Goal: Information Seeking & Learning: Learn about a topic

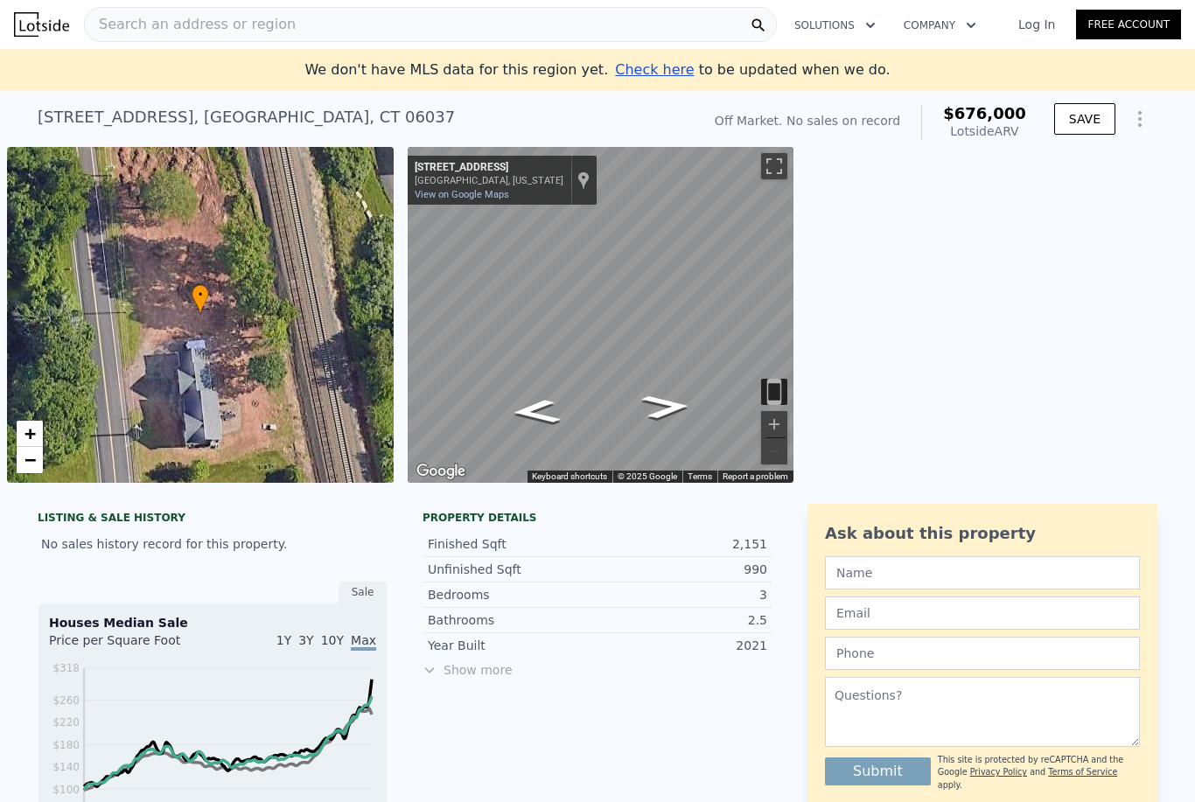
click at [209, 30] on span "Search an address or region" at bounding box center [190, 24] width 211 height 21
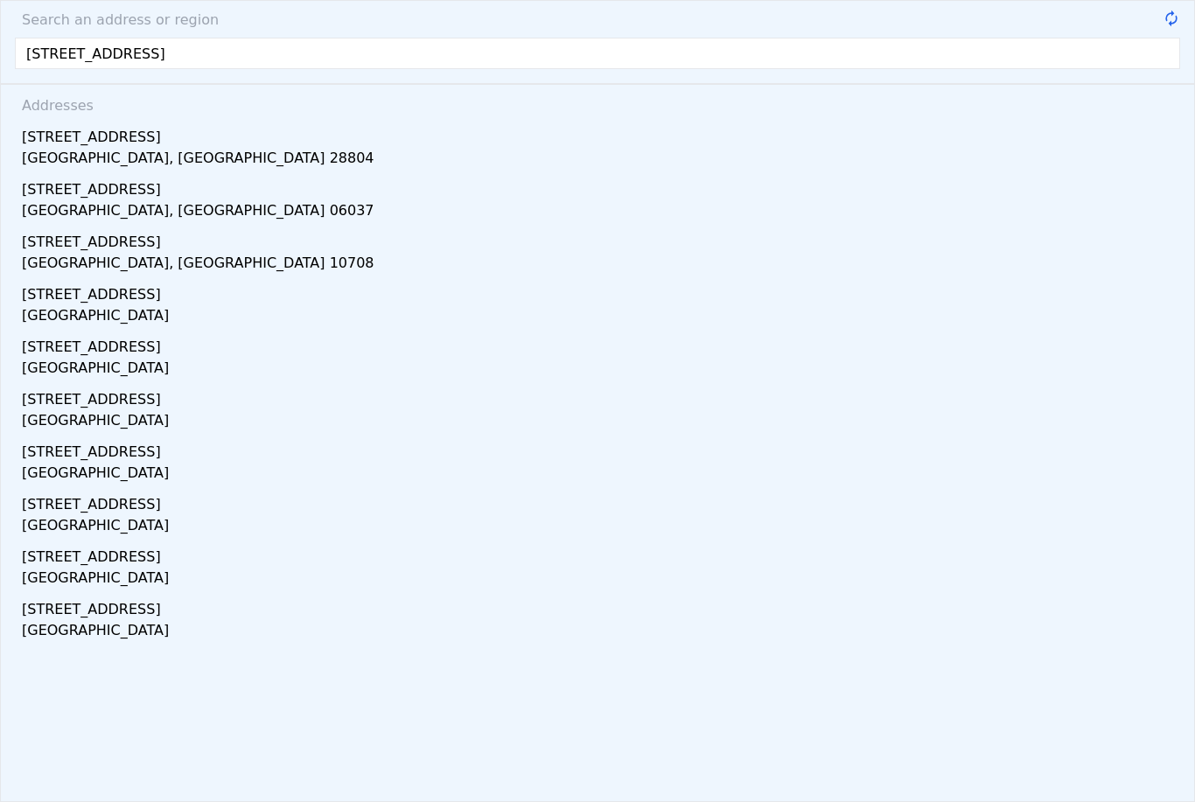
type input "[STREET_ADDRESS]"
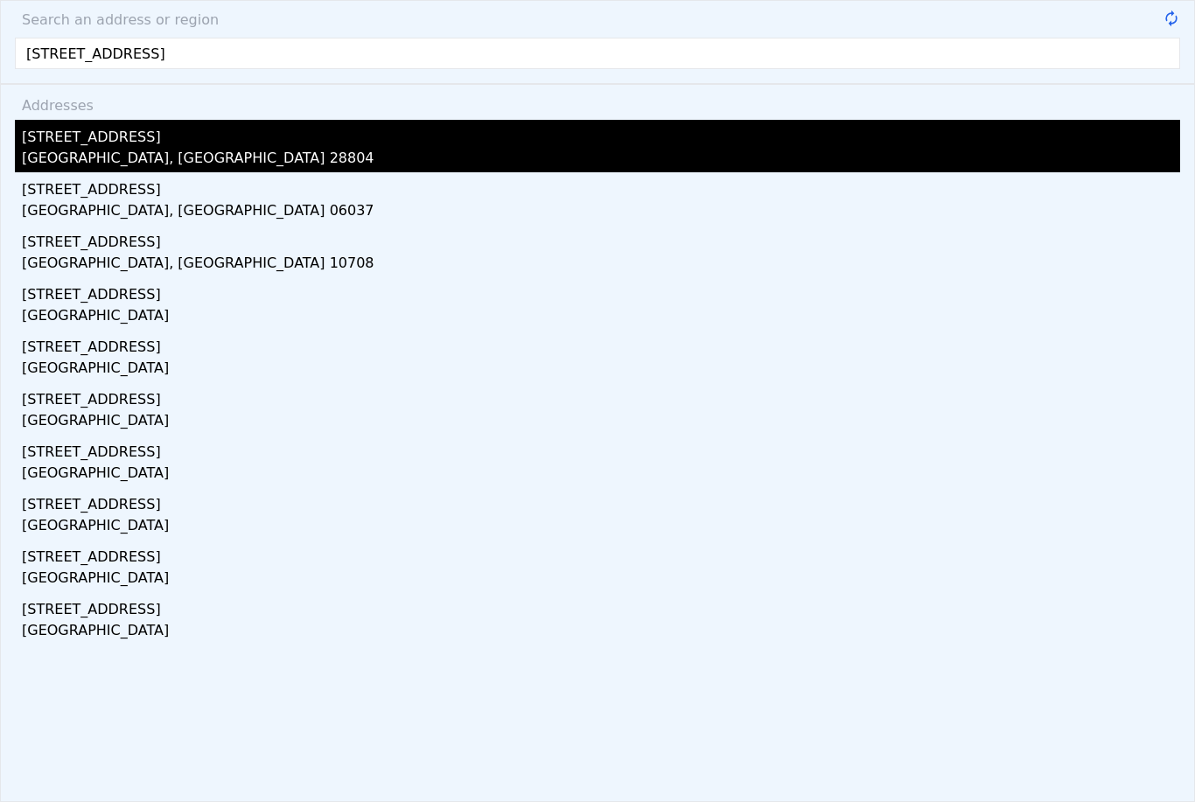
click at [135, 156] on div "[GEOGRAPHIC_DATA], [GEOGRAPHIC_DATA] 28804" at bounding box center [601, 160] width 1159 height 25
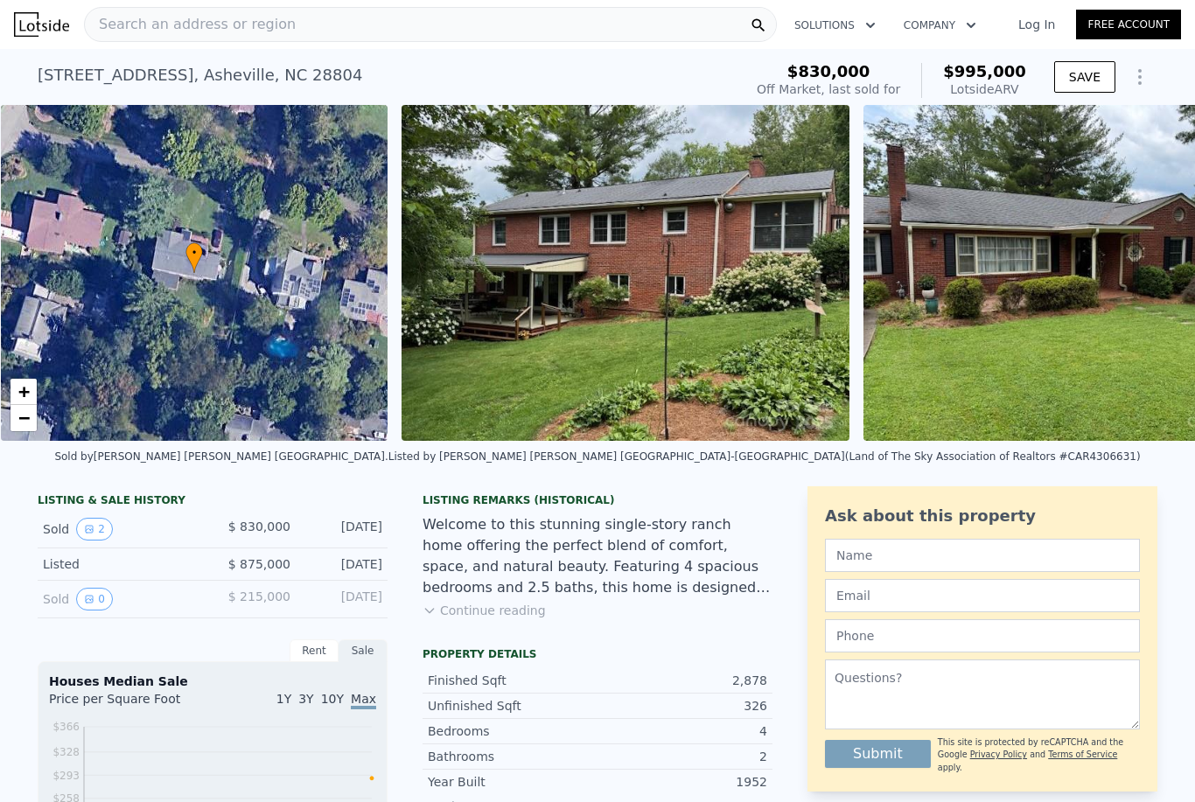
scroll to position [0, 7]
click at [517, 607] on button "Continue reading" at bounding box center [484, 611] width 123 height 18
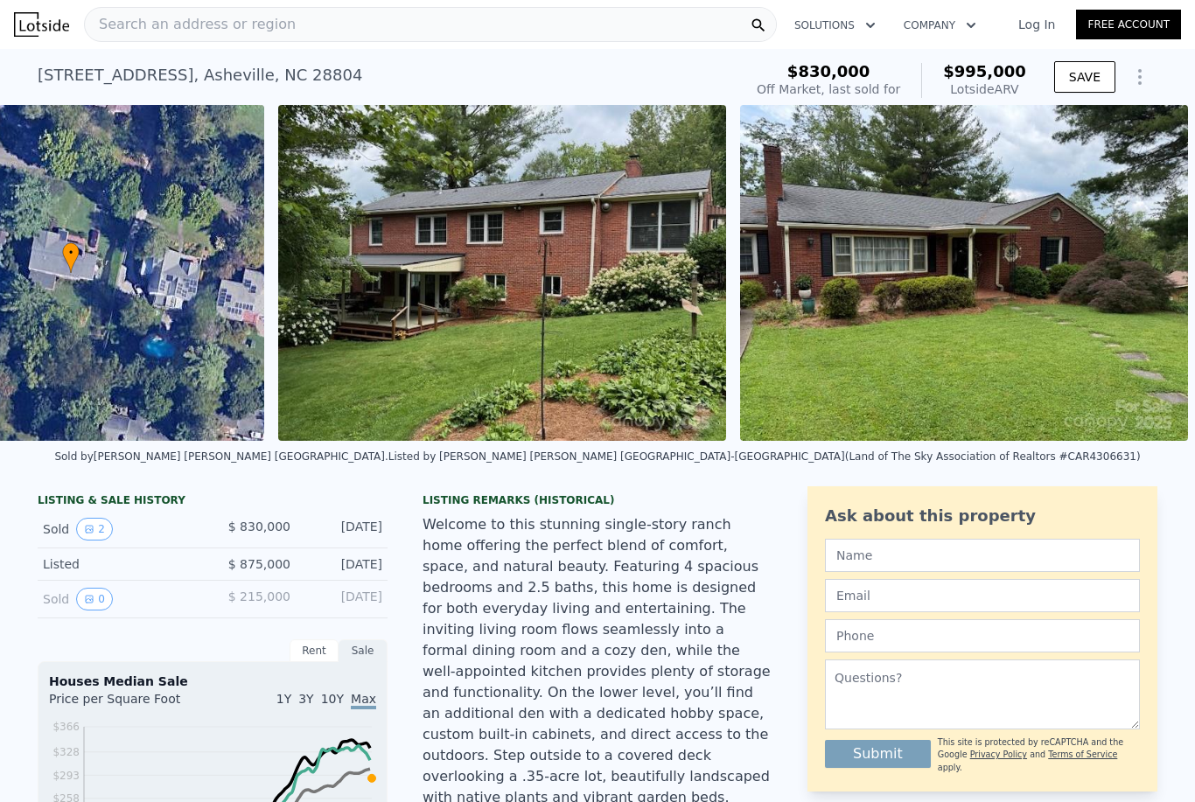
scroll to position [0, 130]
click at [109, 522] on button "2" at bounding box center [94, 529] width 37 height 23
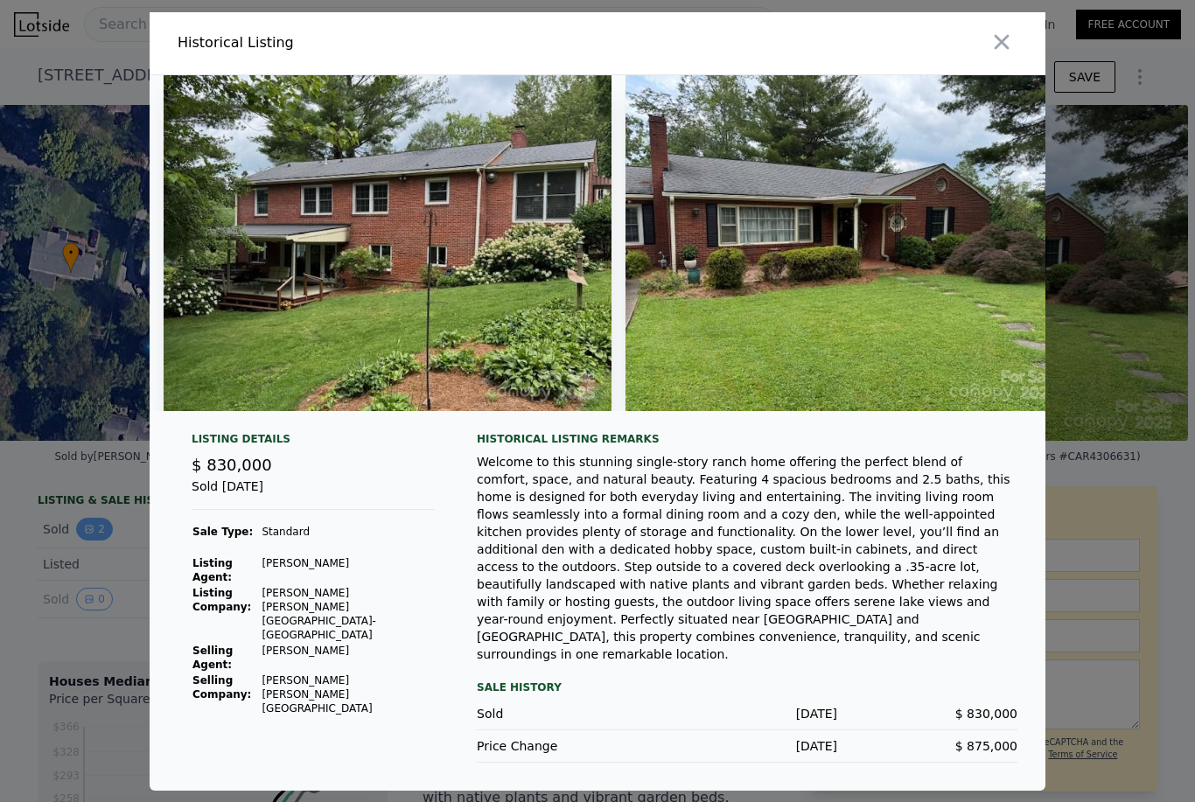
scroll to position [0, 0]
click at [1004, 49] on icon "button" at bounding box center [1002, 41] width 15 height 15
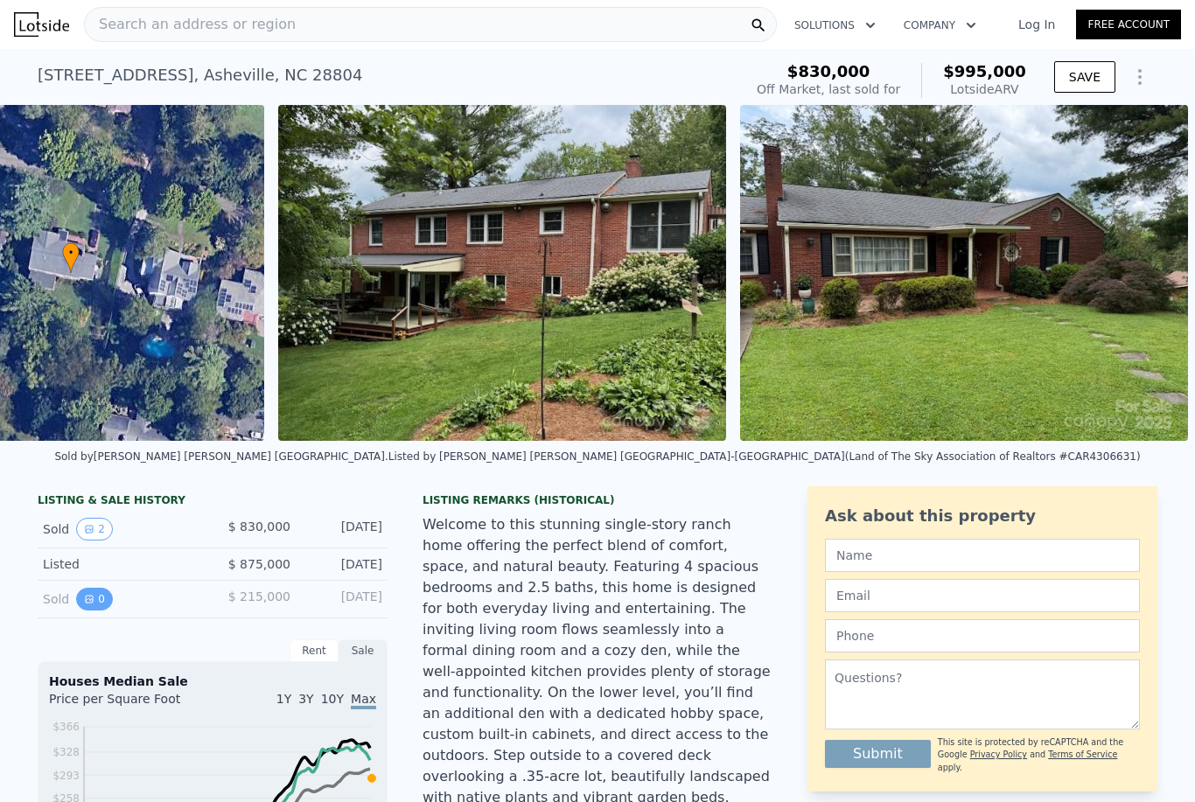
click at [104, 602] on button "0" at bounding box center [94, 599] width 37 height 23
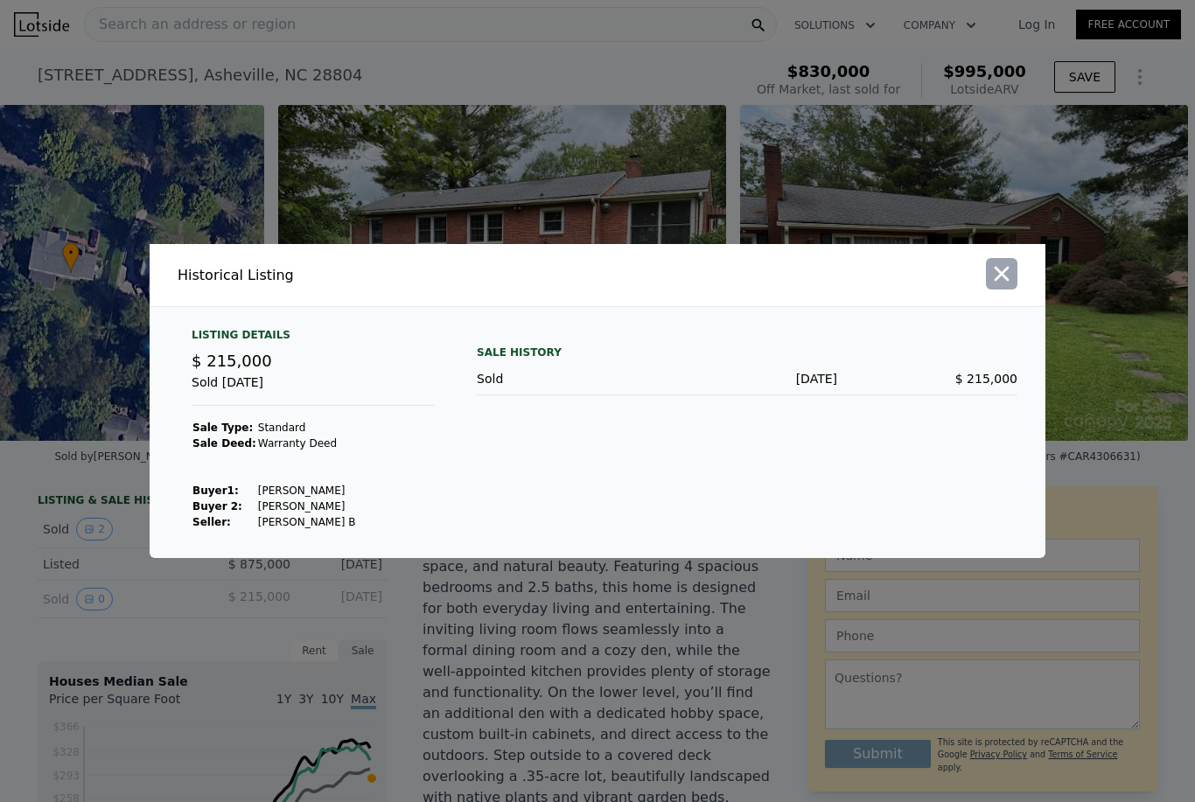
click at [1011, 286] on icon "button" at bounding box center [1002, 274] width 25 height 25
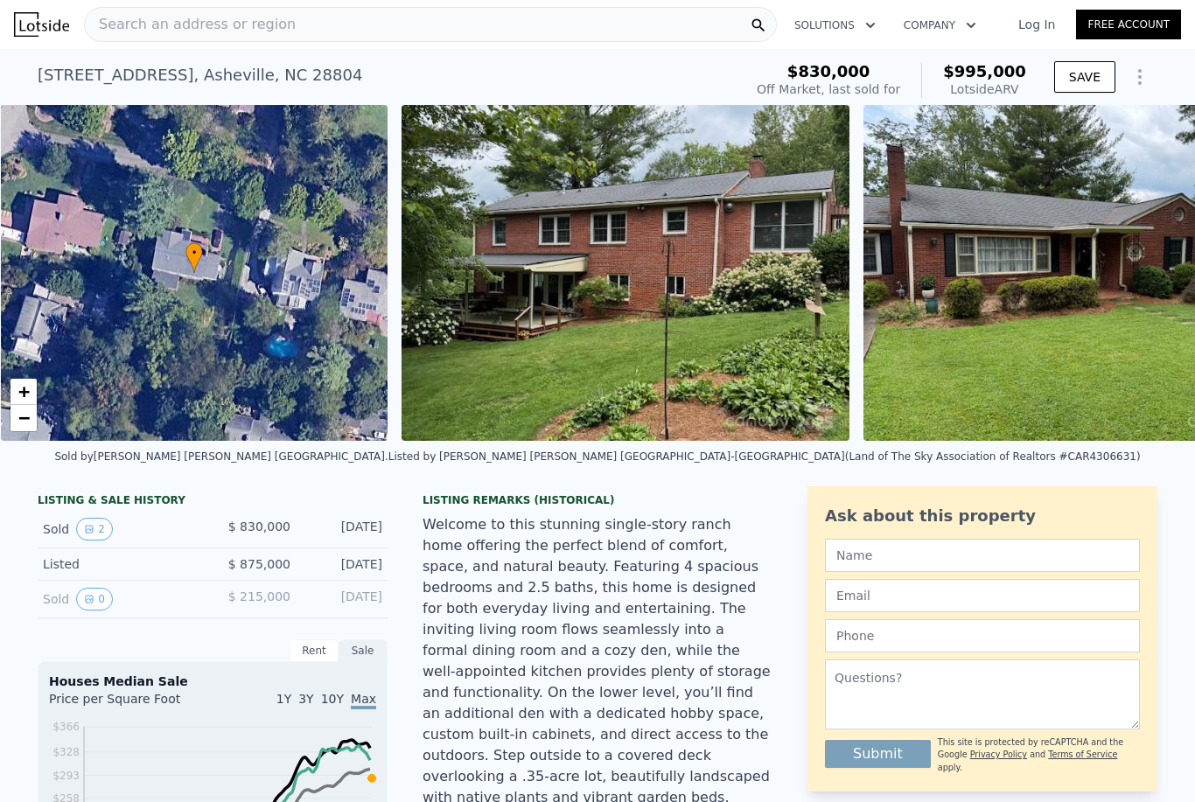
scroll to position [0, 7]
click at [705, 28] on div "Search an address or region" at bounding box center [430, 24] width 693 height 35
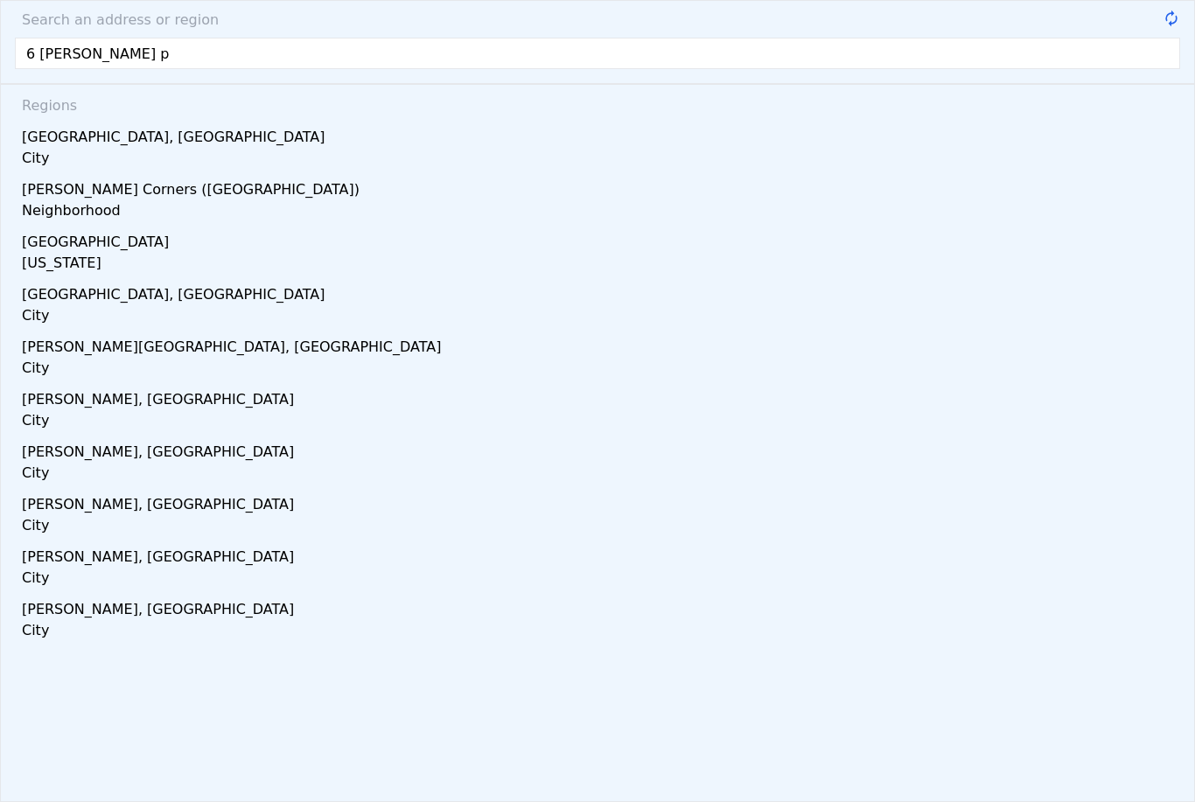
type input "6 [PERSON_NAME]"
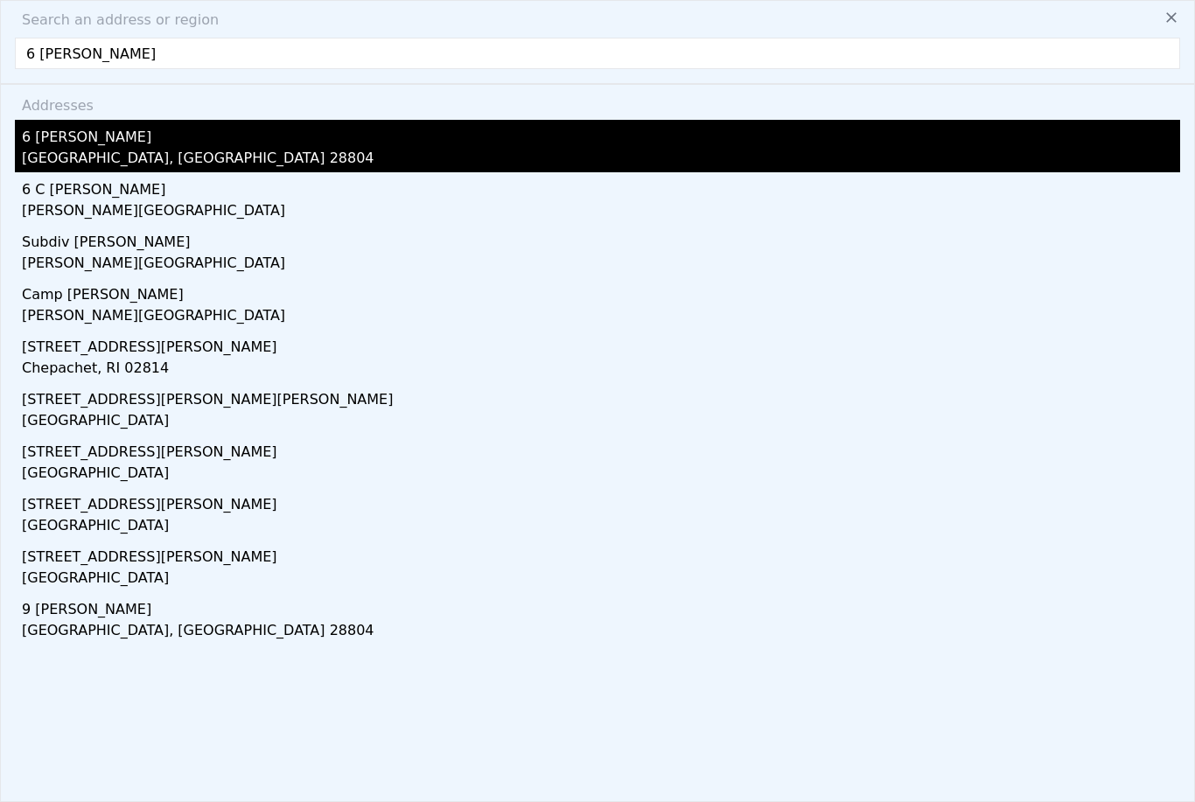
click at [144, 158] on div "[GEOGRAPHIC_DATA], [GEOGRAPHIC_DATA] 28804" at bounding box center [601, 160] width 1159 height 25
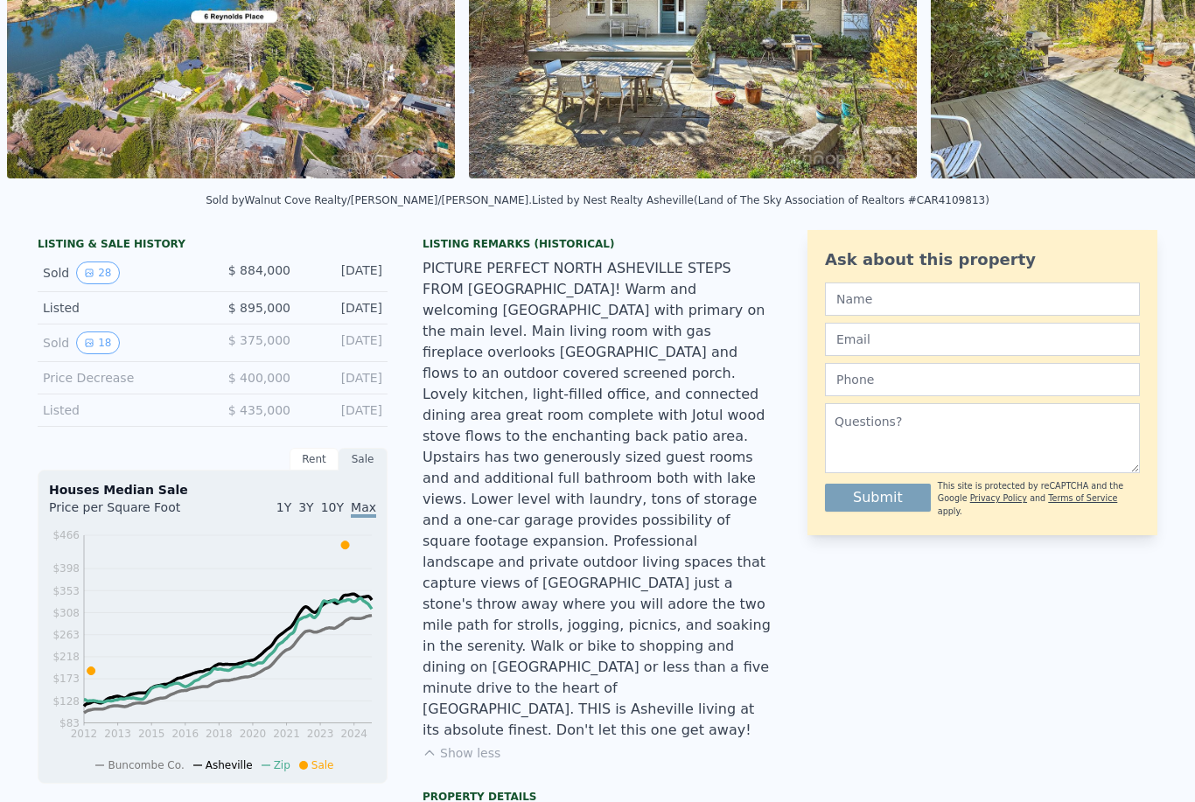
scroll to position [265, 0]
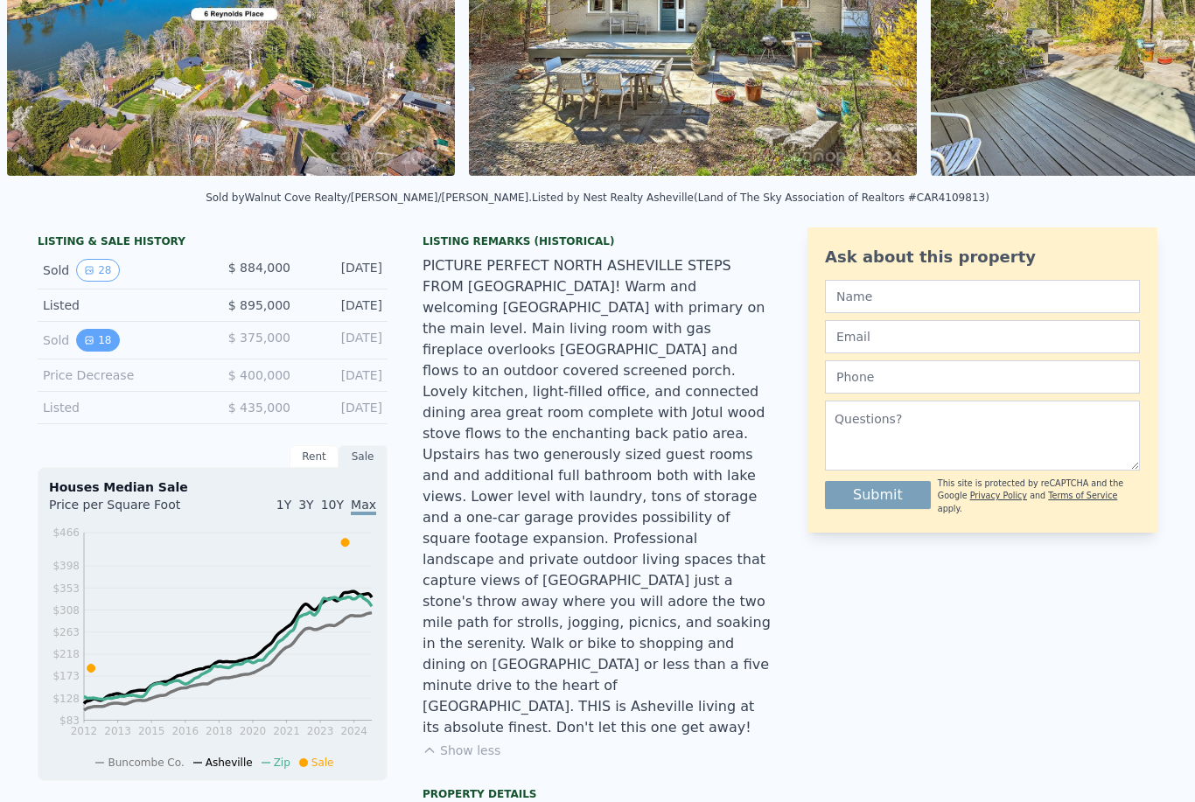
click at [103, 349] on button "18" at bounding box center [97, 340] width 43 height 23
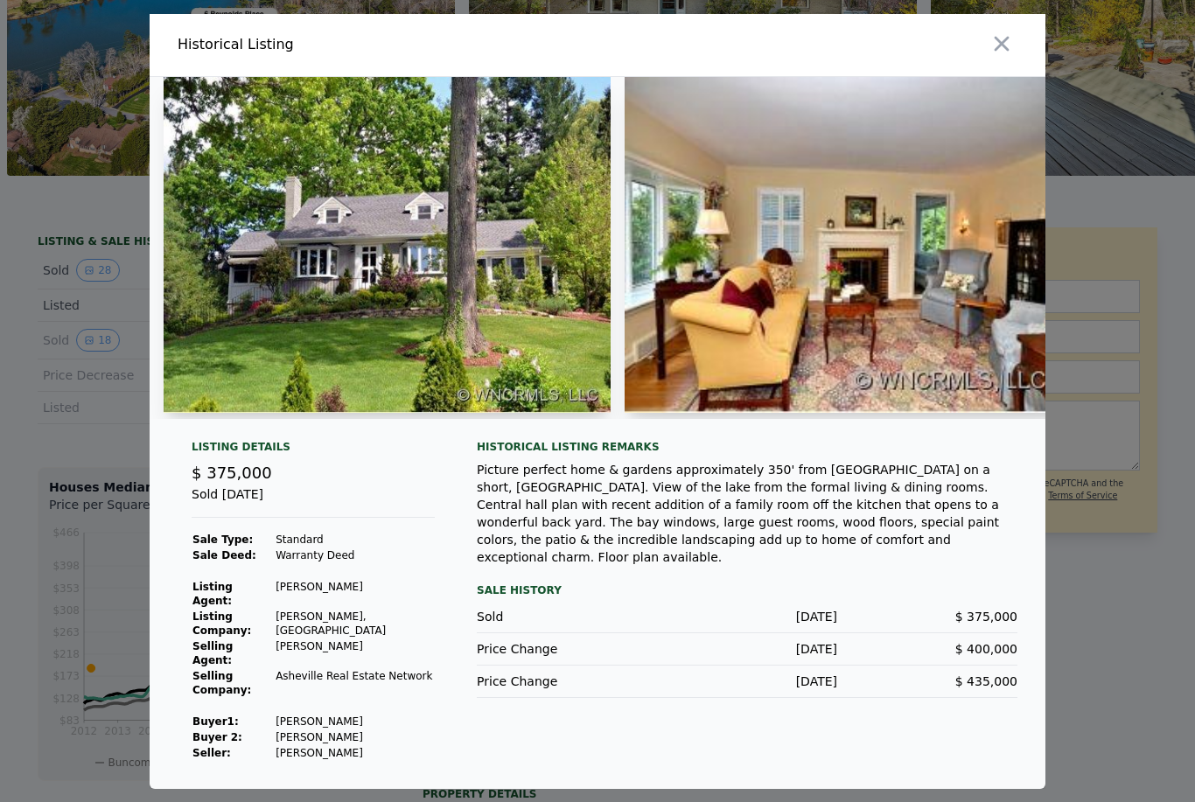
click at [487, 344] on img at bounding box center [387, 245] width 447 height 336
click at [514, 327] on img at bounding box center [387, 245] width 447 height 336
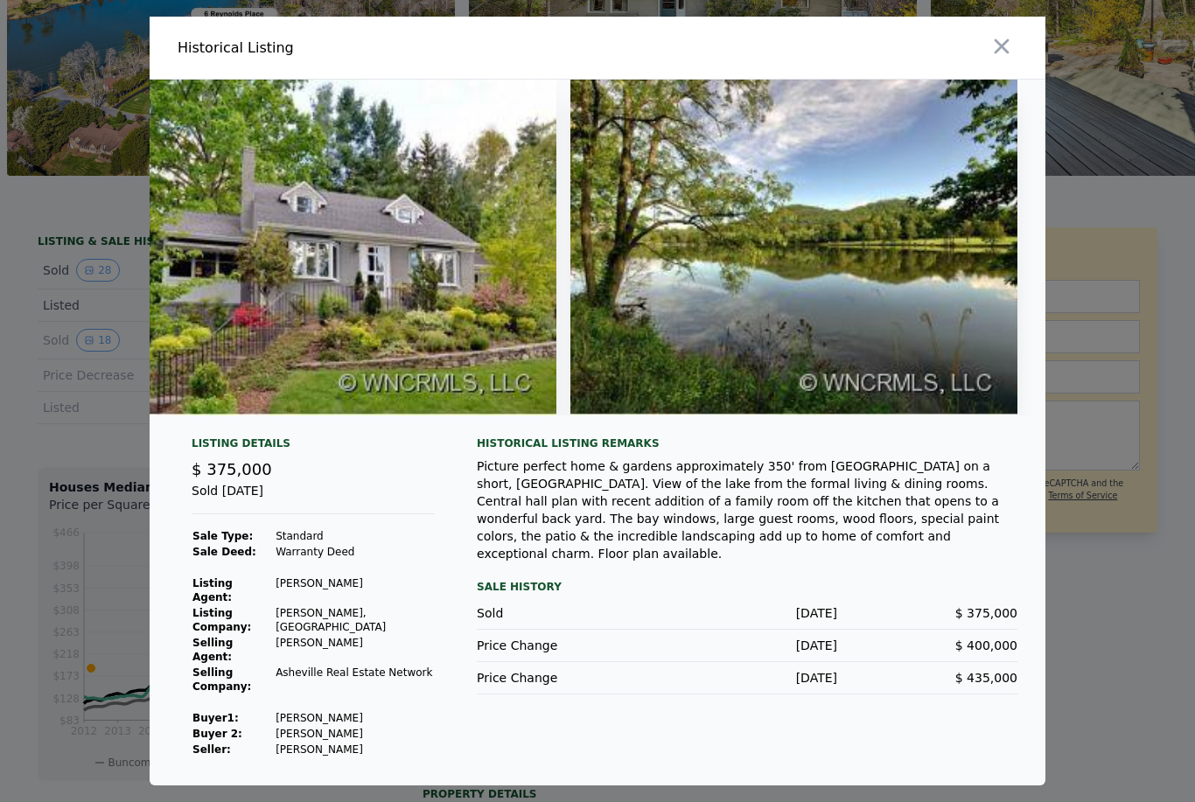
scroll to position [0, 7431]
click at [1000, 59] on icon "button" at bounding box center [1002, 46] width 25 height 25
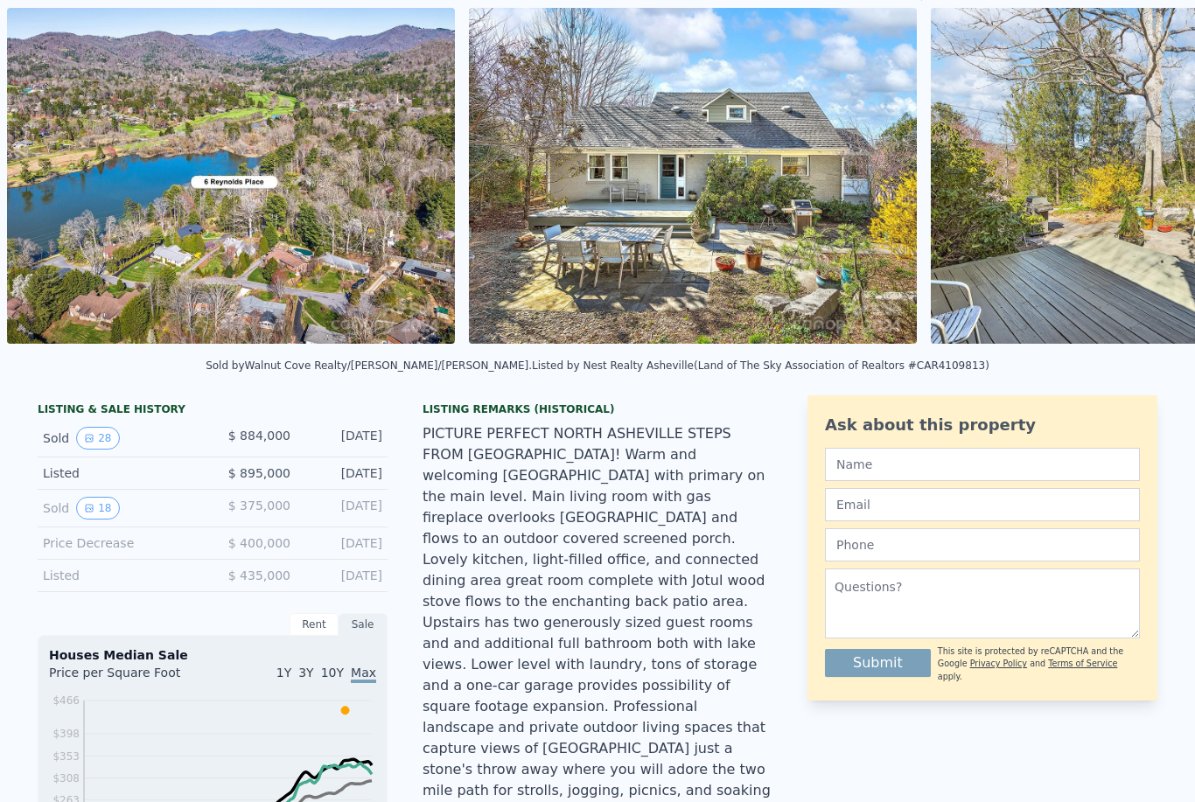
scroll to position [43, 0]
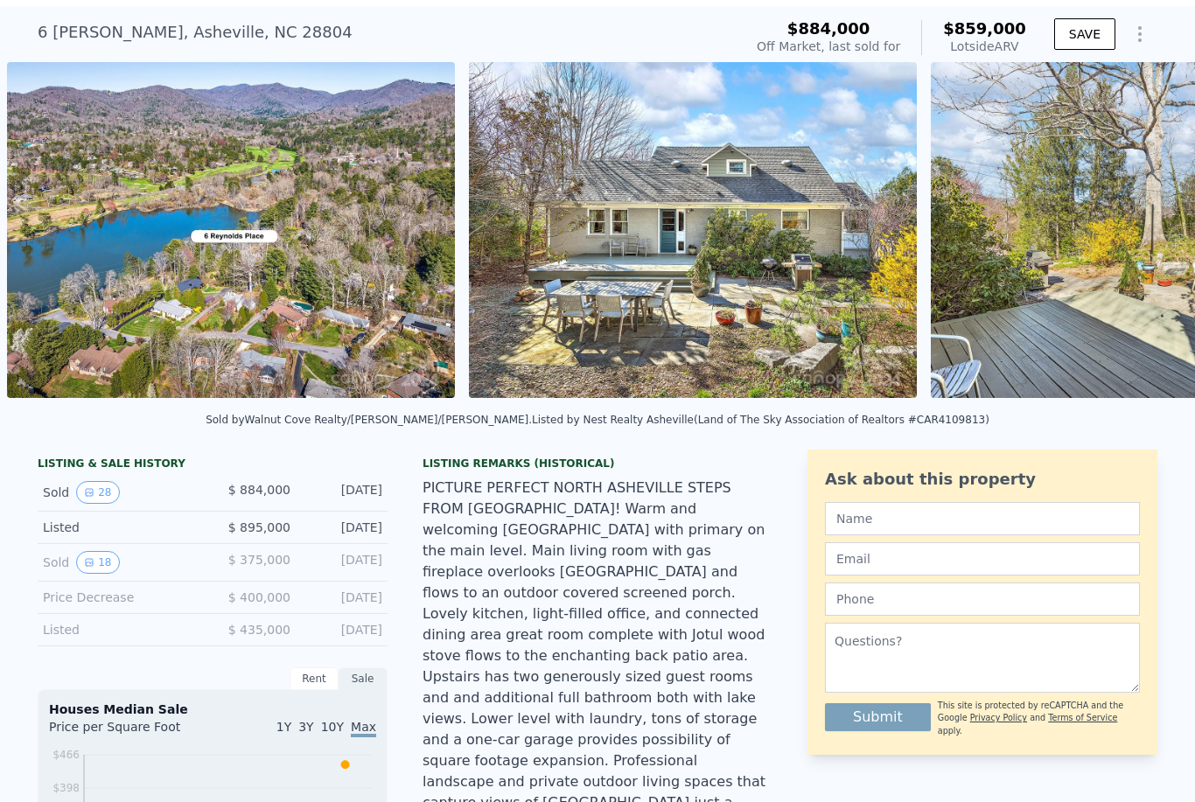
click at [350, 325] on img at bounding box center [231, 230] width 448 height 336
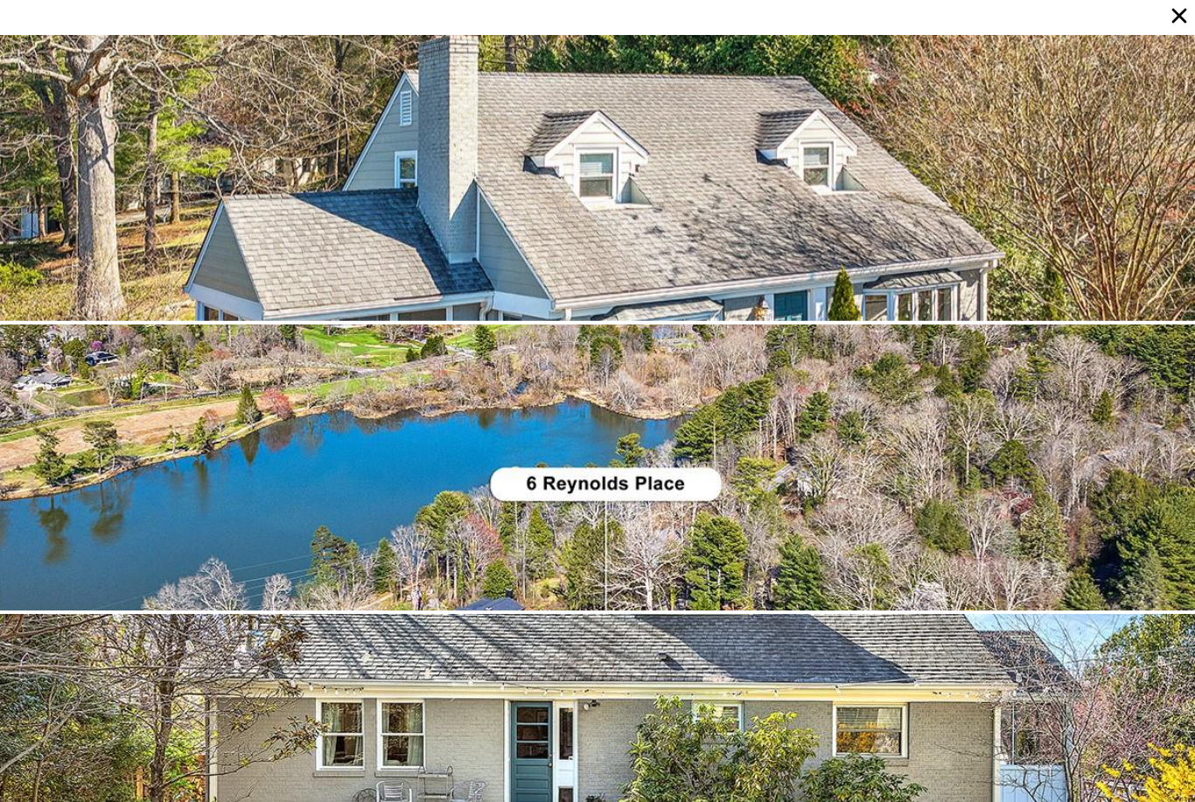
scroll to position [0, 0]
click at [1120, 261] on div at bounding box center [597, 178] width 1195 height 286
click at [1130, 271] on div at bounding box center [597, 178] width 1195 height 286
click at [1176, 26] on icon at bounding box center [1179, 16] width 25 height 25
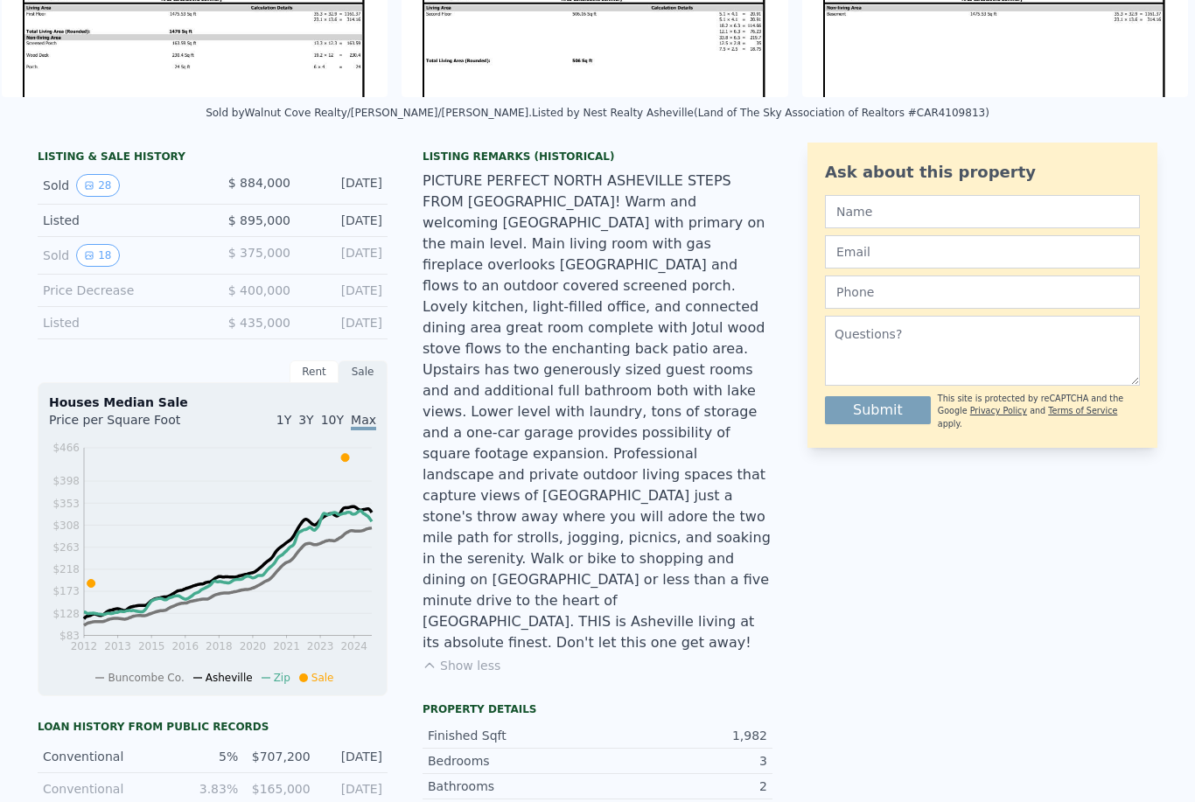
scroll to position [357, 0]
